Goal: Share content

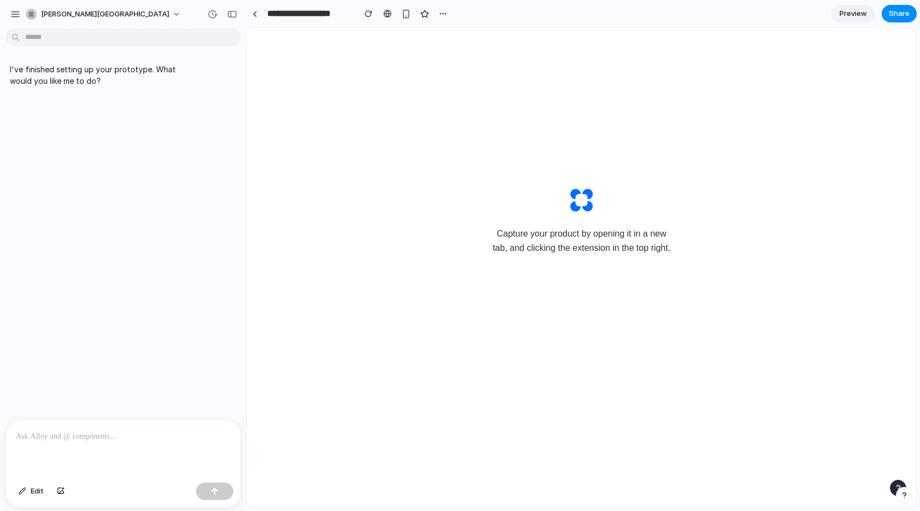
click at [571, 215] on div "Capture your product by opening it in a new tab, and clicking the extension in …" at bounding box center [581, 221] width 219 height 68
click at [73, 76] on p "I've finished setting up your prototype. What would you like me to do?" at bounding box center [101, 75] width 183 height 23
click at [574, 198] on icon at bounding box center [581, 200] width 22 height 22
click at [892, 7] on button "Share" at bounding box center [899, 14] width 35 height 18
